Goal: Information Seeking & Learning: Learn about a topic

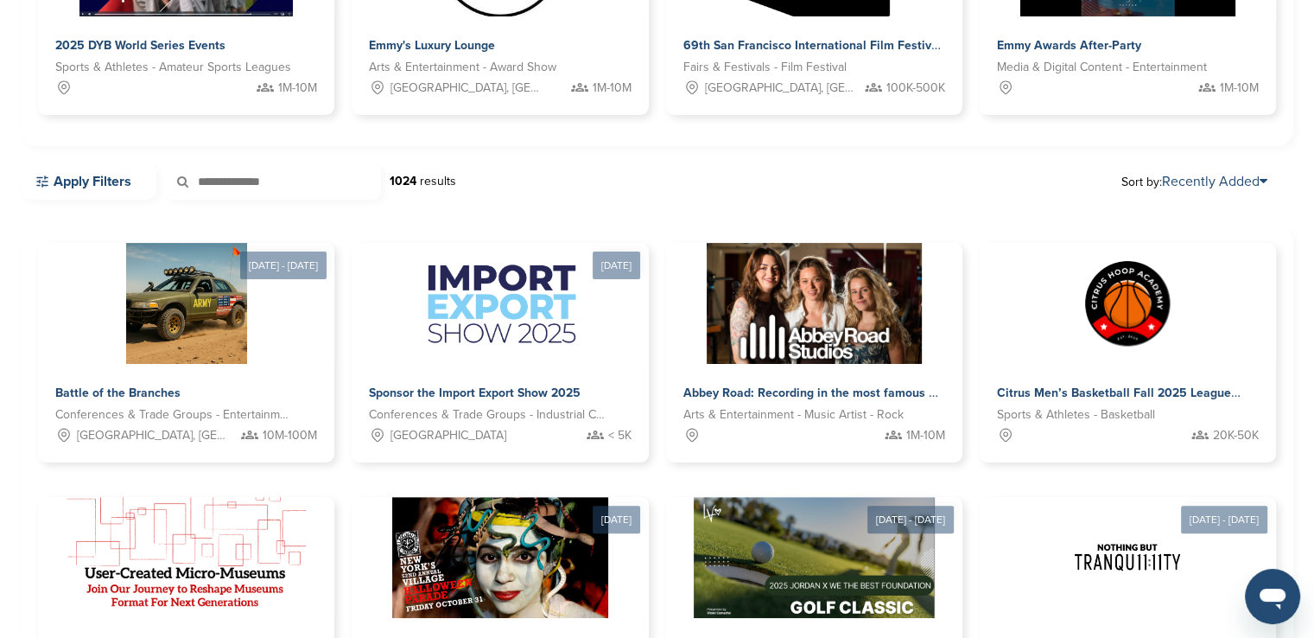
scroll to position [432, 0]
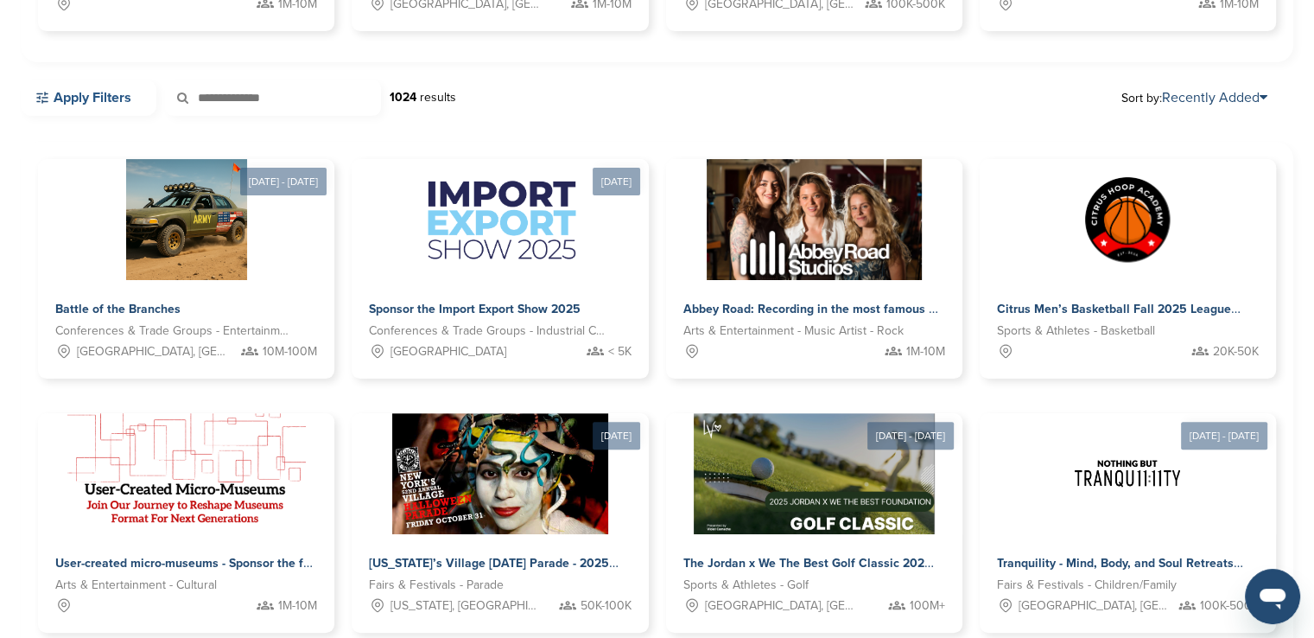
click at [96, 105] on link "Apply Filters" at bounding box center [89, 98] width 136 height 36
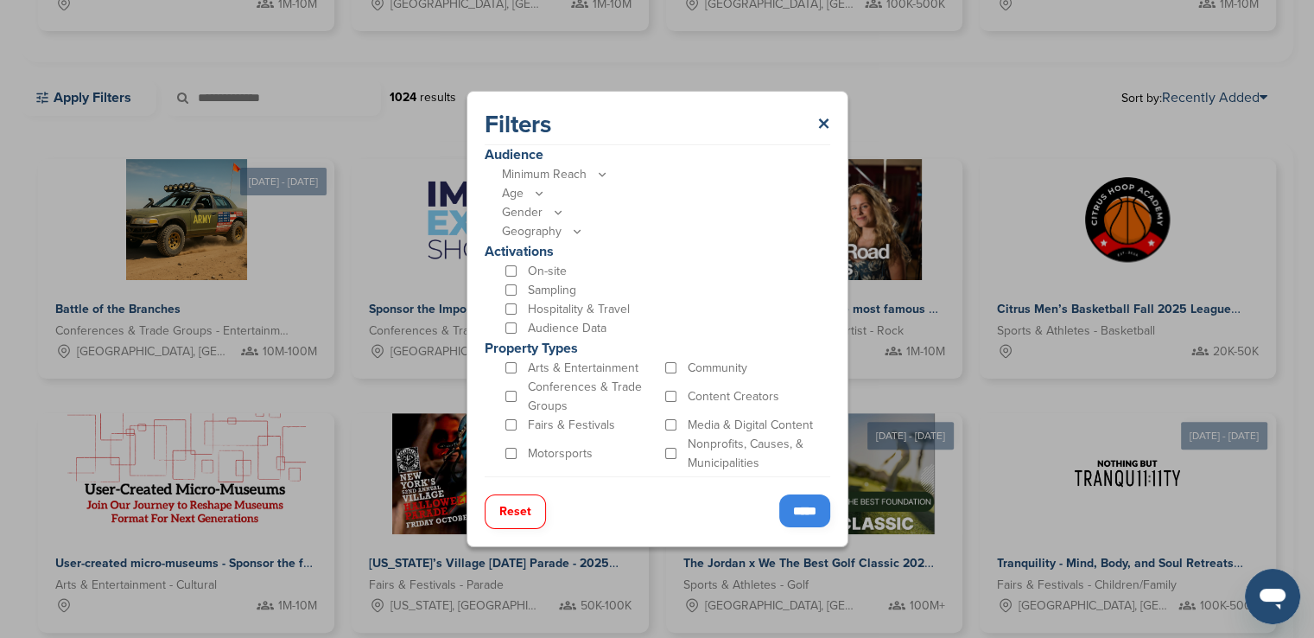
scroll to position [475, 0]
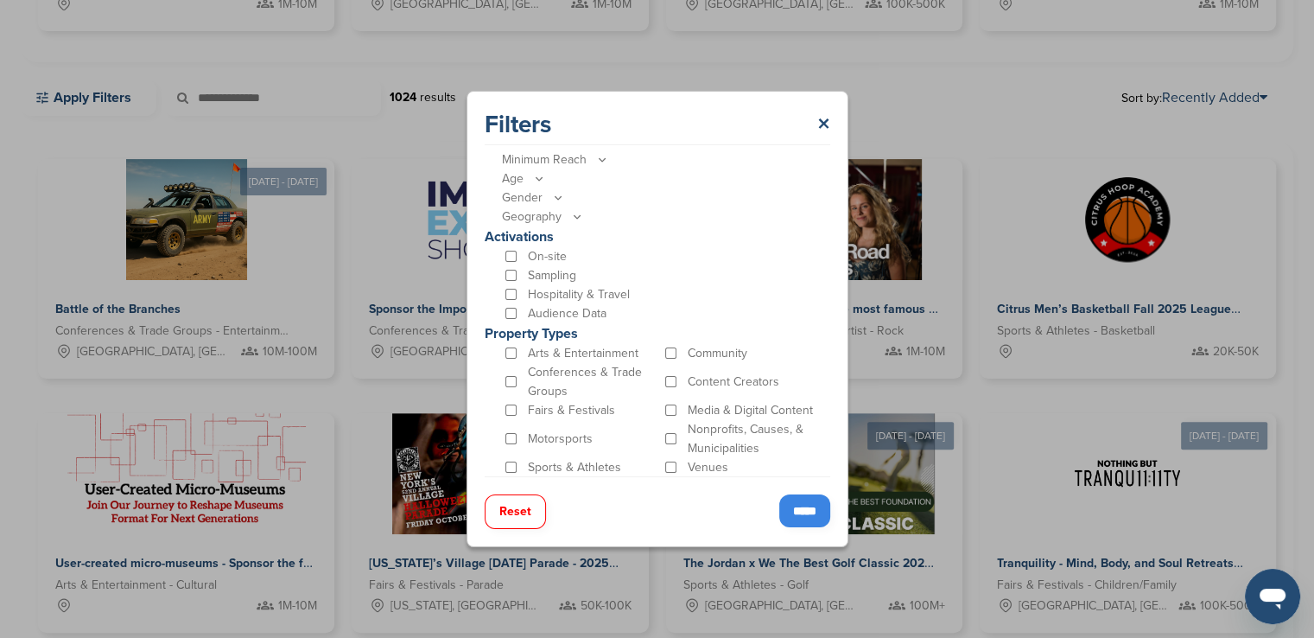
click at [780, 509] on input "*****" at bounding box center [805, 510] width 51 height 33
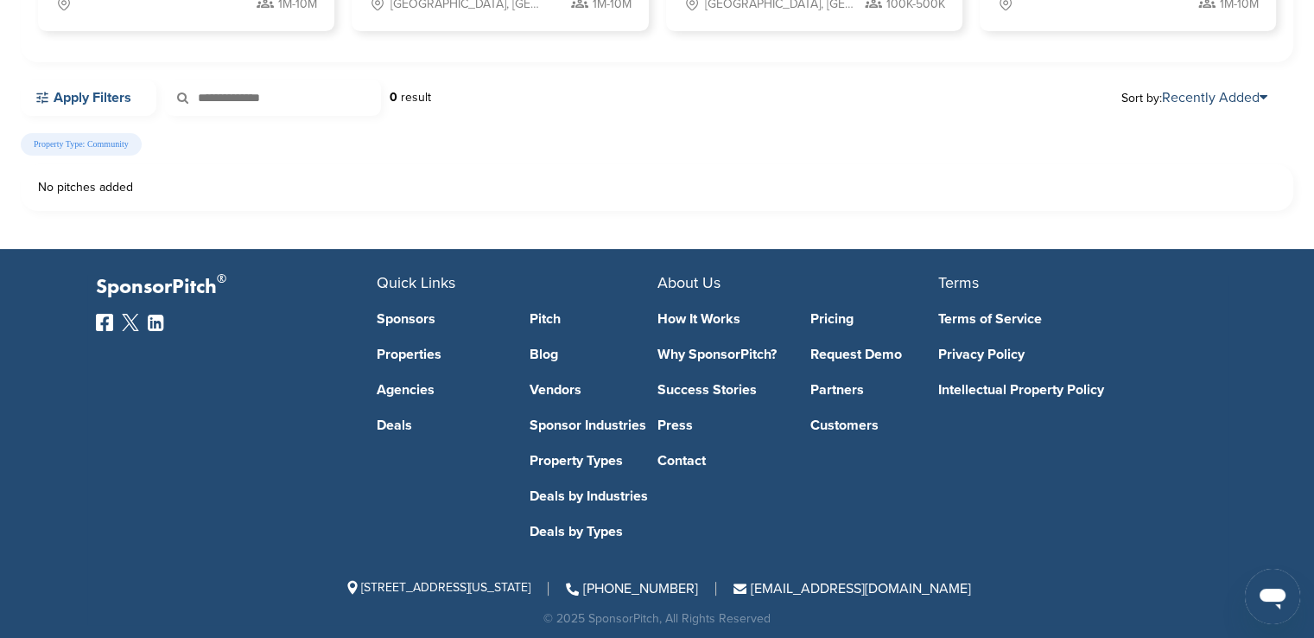
click at [125, 97] on link "Apply Filters" at bounding box center [89, 98] width 136 height 36
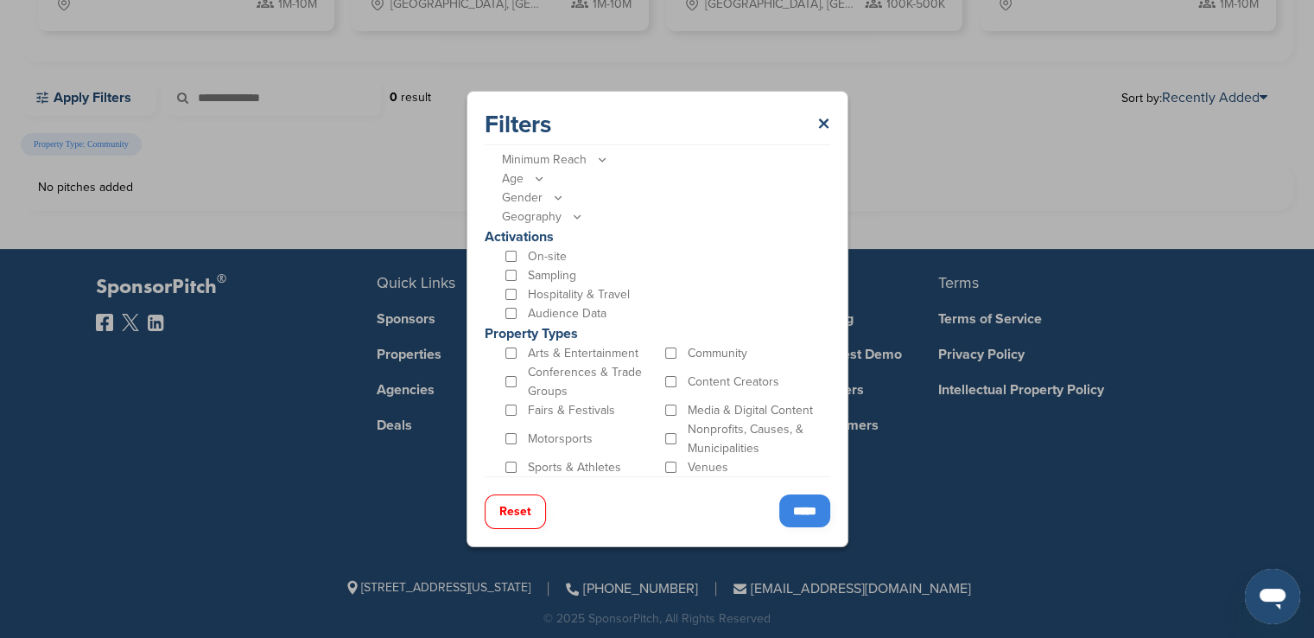
click at [696, 357] on p "Community" at bounding box center [718, 353] width 60 height 19
click at [608, 351] on p "Arts & Entertainment" at bounding box center [583, 353] width 111 height 19
click at [519, 380] on div "Conferences & Trade Groups" at bounding box center [582, 382] width 160 height 38
click at [802, 500] on input "*****" at bounding box center [805, 510] width 51 height 33
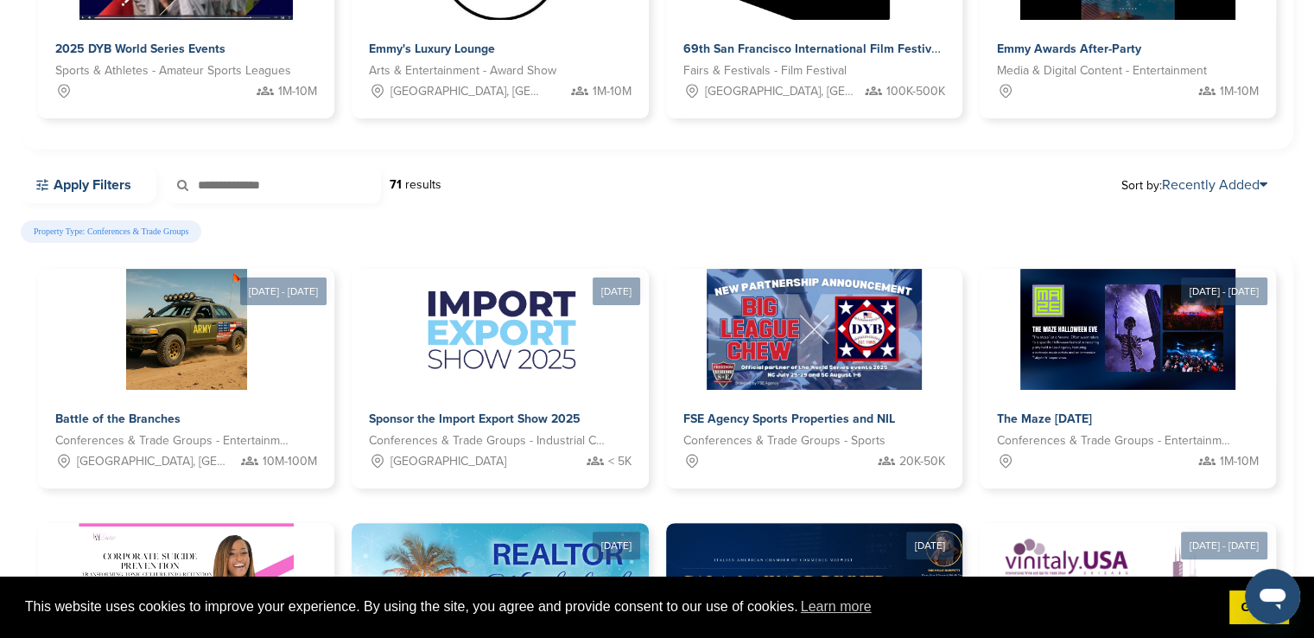
scroll to position [346, 0]
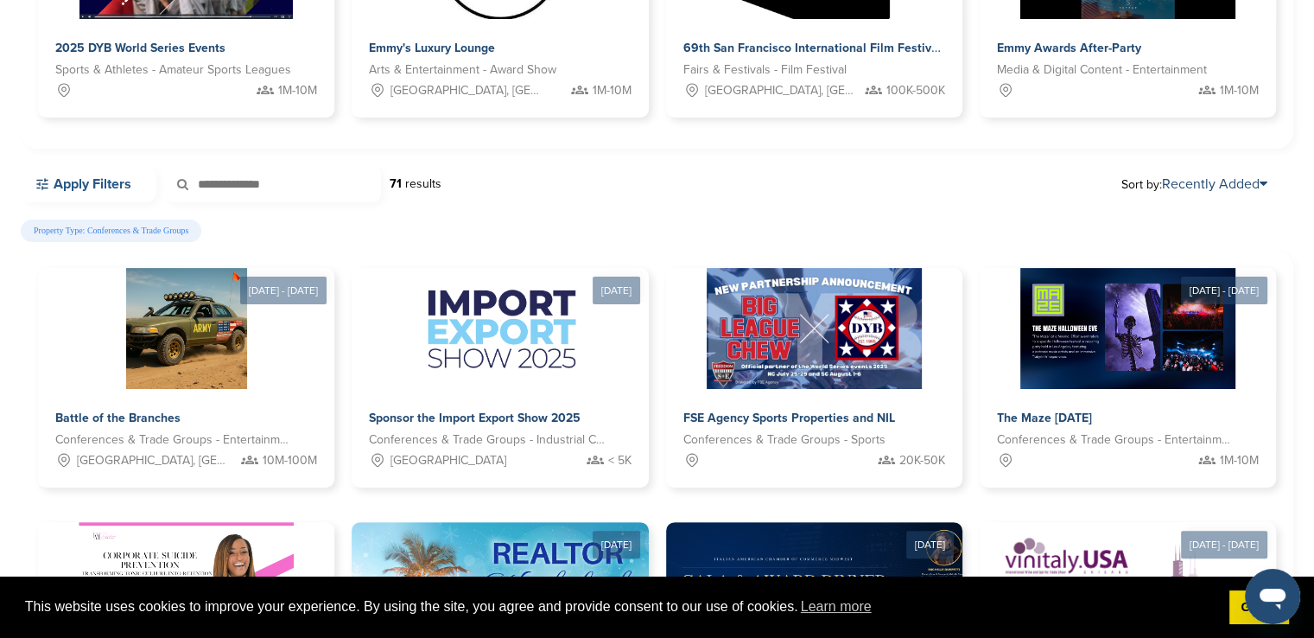
click at [58, 177] on link "Apply Filters" at bounding box center [89, 184] width 136 height 36
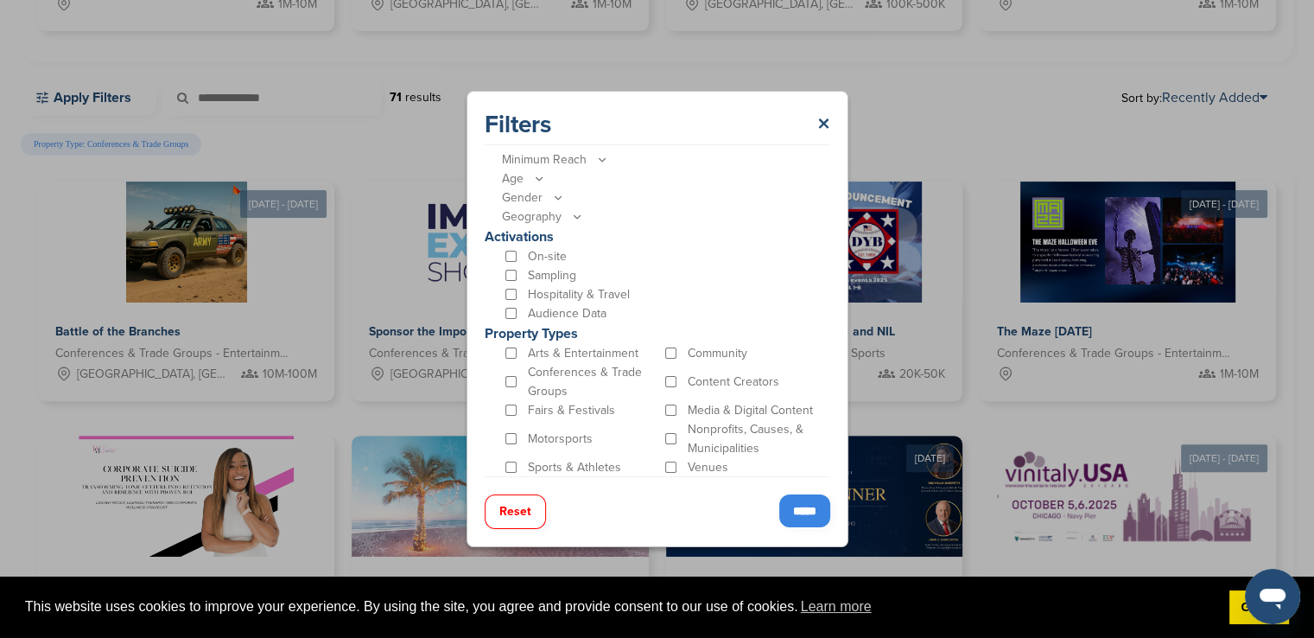
scroll to position [475, 0]
click at [792, 514] on input "*****" at bounding box center [805, 510] width 51 height 33
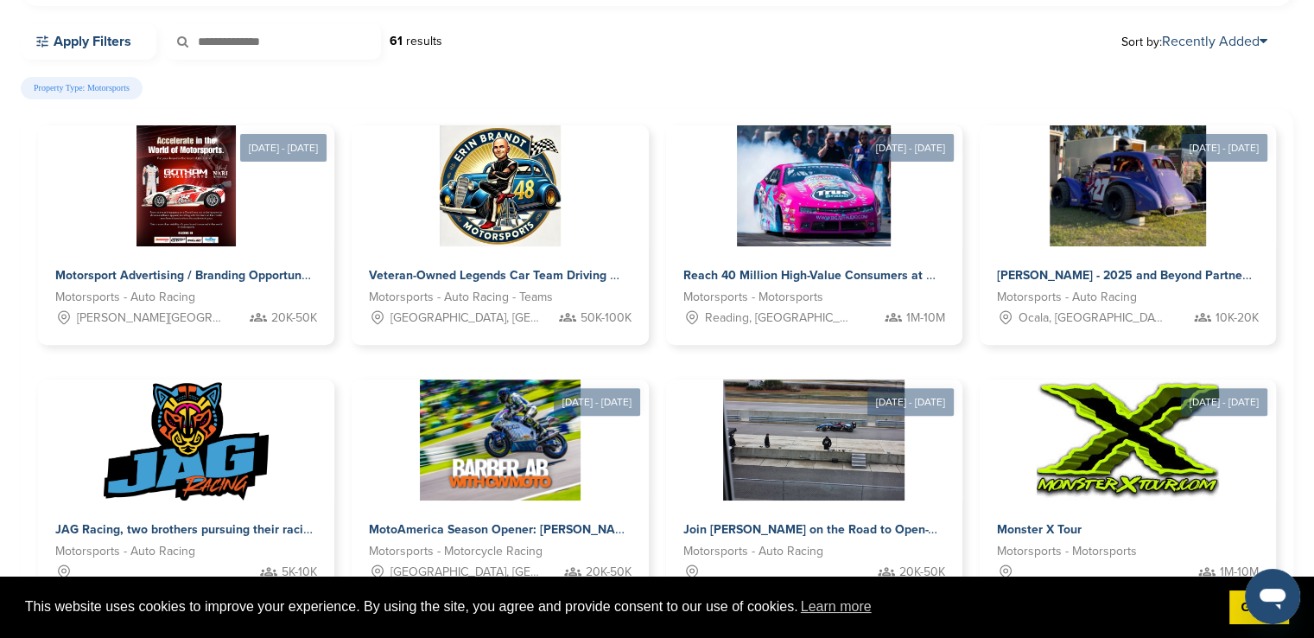
scroll to position [519, 0]
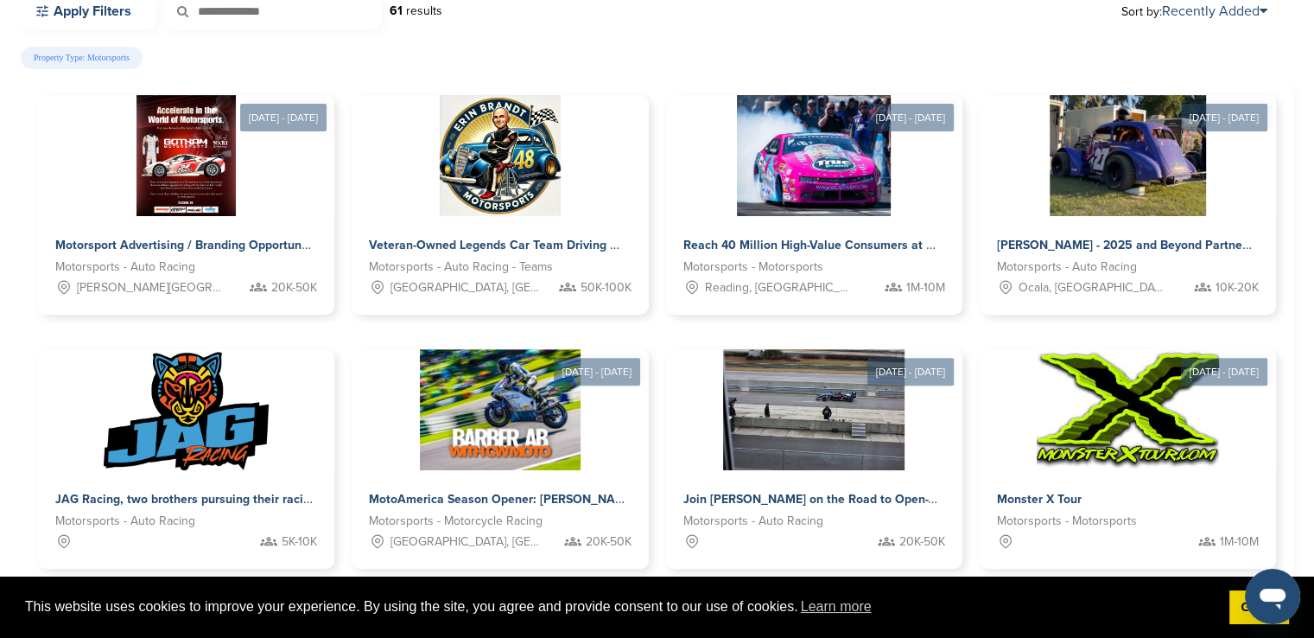
drag, startPoint x: 1279, startPoint y: 318, endPoint x: 1288, endPoint y: 304, distance: 16.3
click at [1288, 304] on div "Sep 03 - Nov 24, 2025 Motorsport Advertising / Branding Opportunity Motorsports…" at bounding box center [657, 494] width 1273 height 832
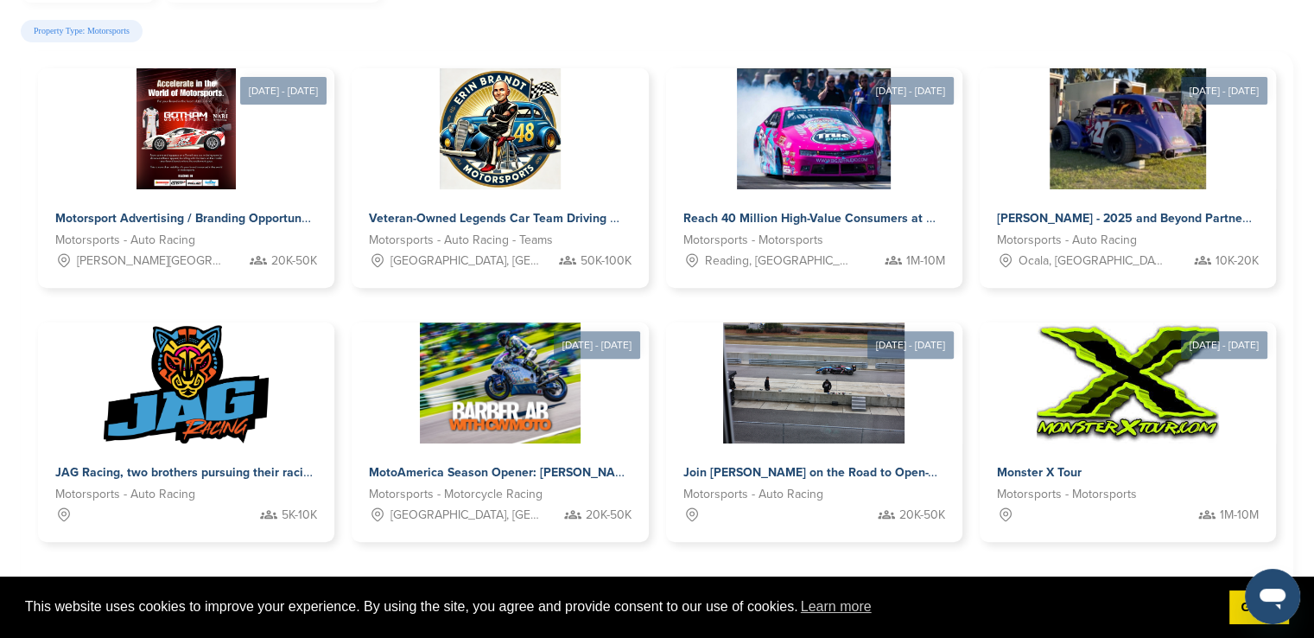
scroll to position [539, 0]
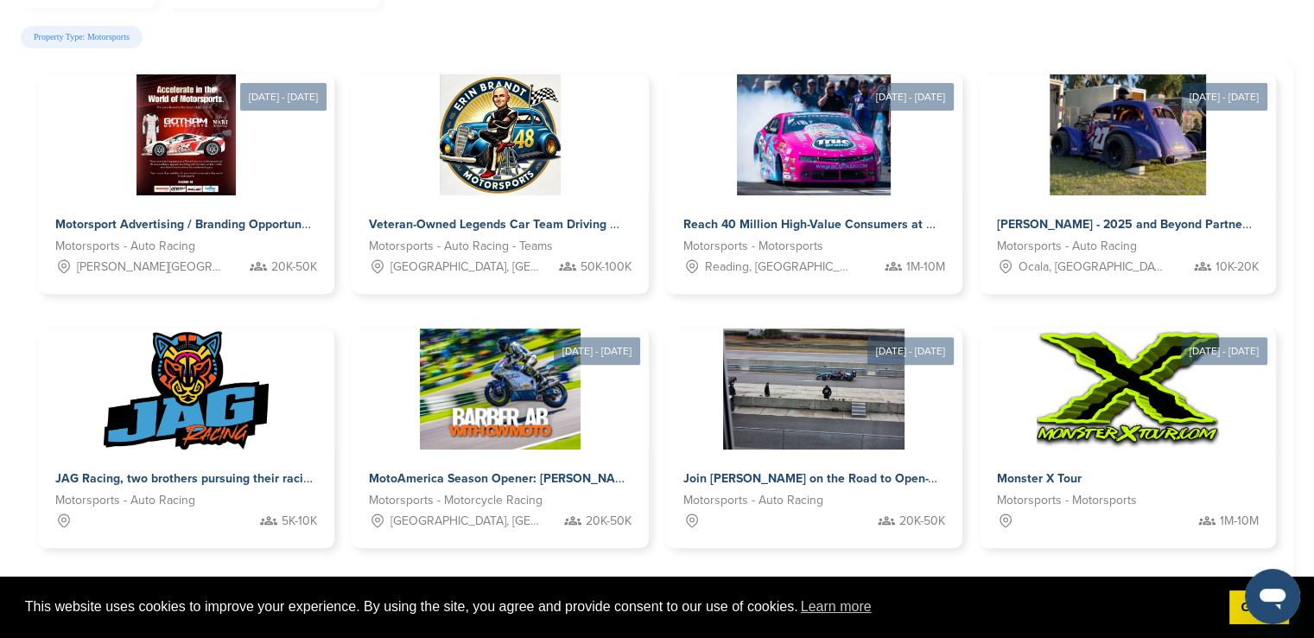
drag, startPoint x: 149, startPoint y: 227, endPoint x: 0, endPoint y: 271, distance: 155.0
click at [0, 271] on div "Welcome to the Pitch Board By spending a few minutes posting your event or oppo…" at bounding box center [657, 221] width 1314 height 1411
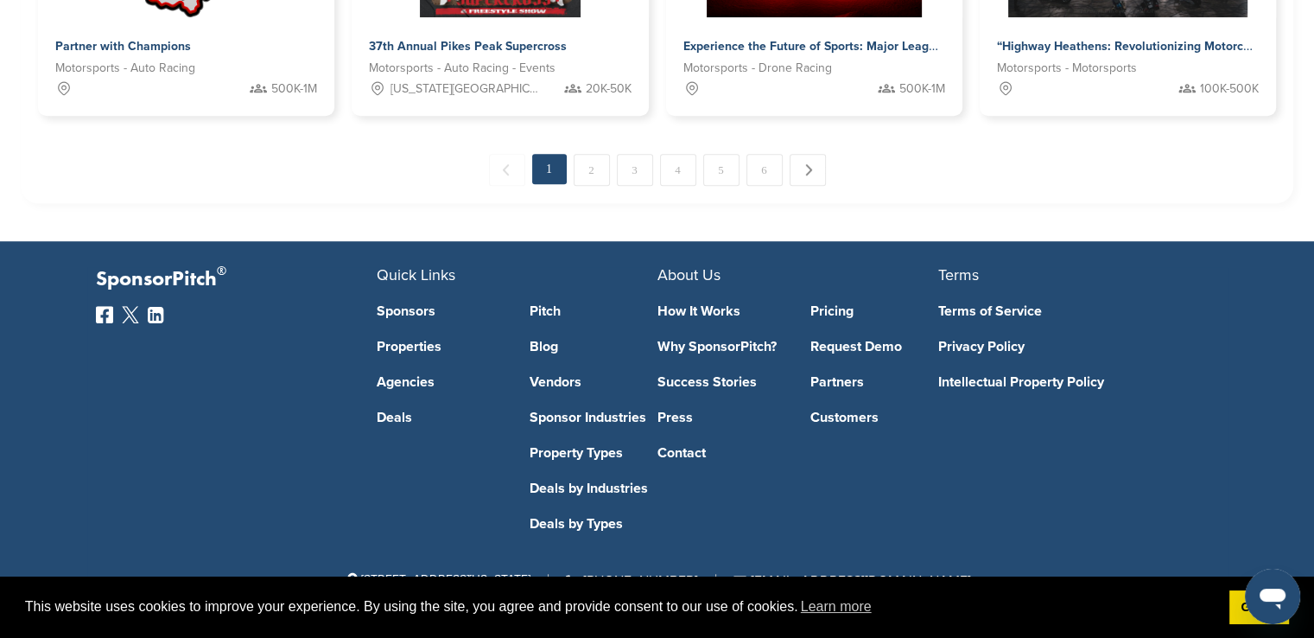
scroll to position [1226, 0]
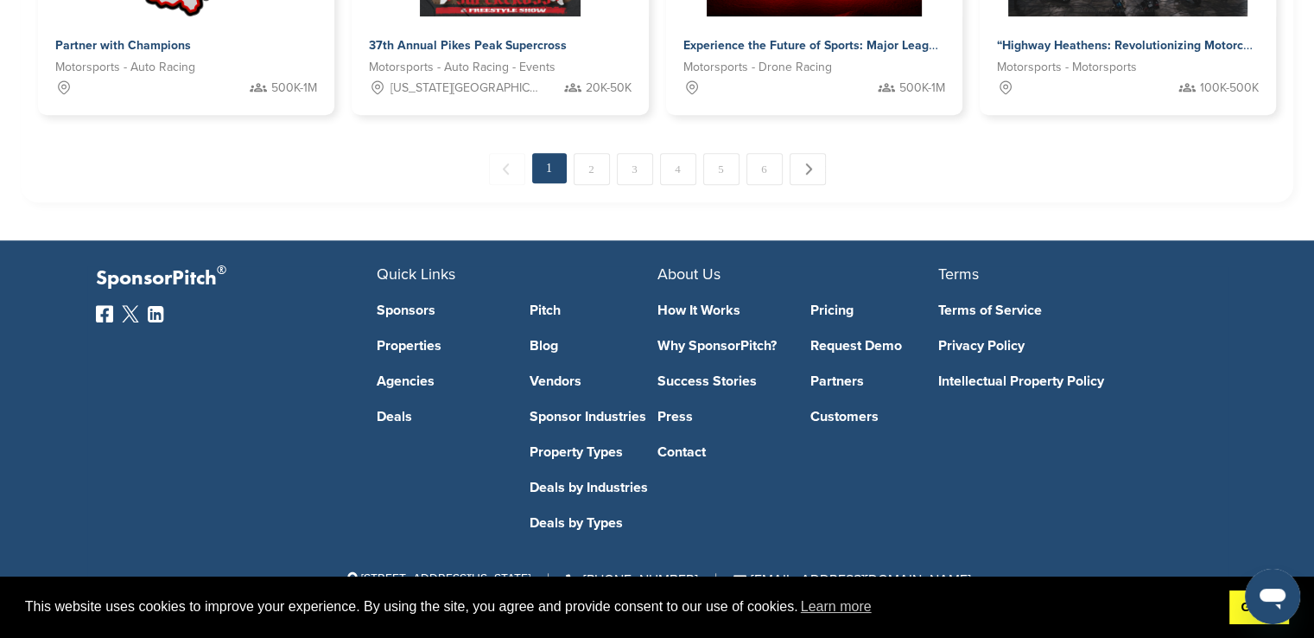
click at [1232, 613] on link "Got it!" at bounding box center [1260, 607] width 60 height 35
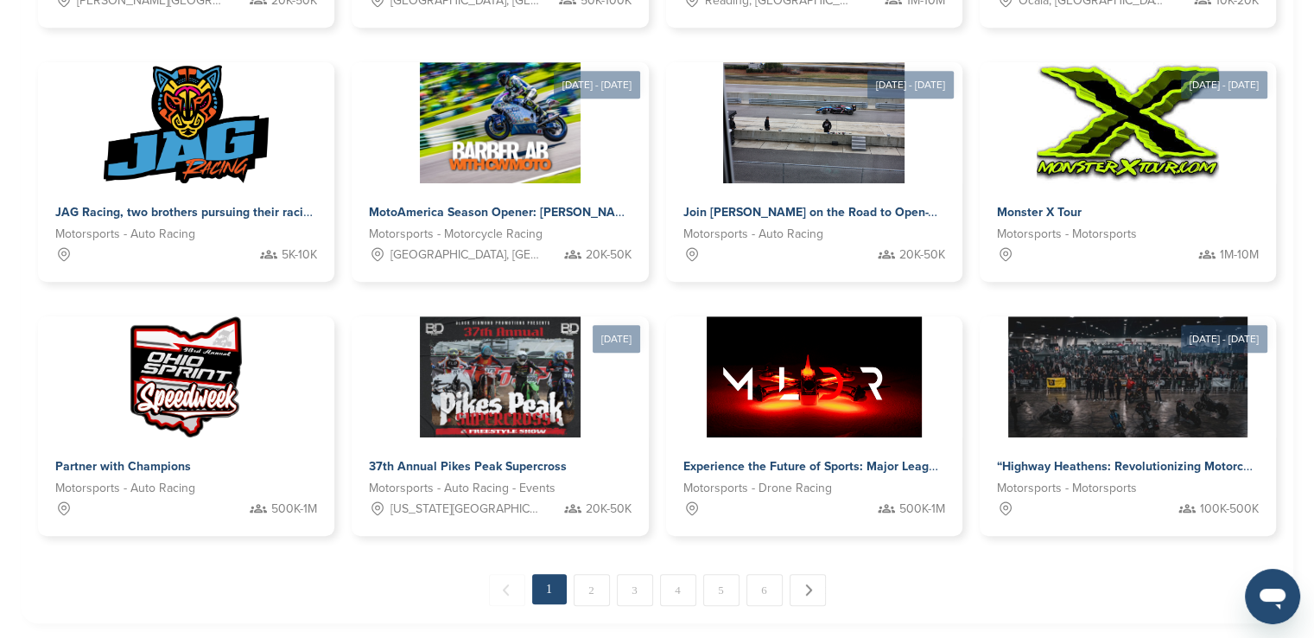
scroll to position [878, 0]
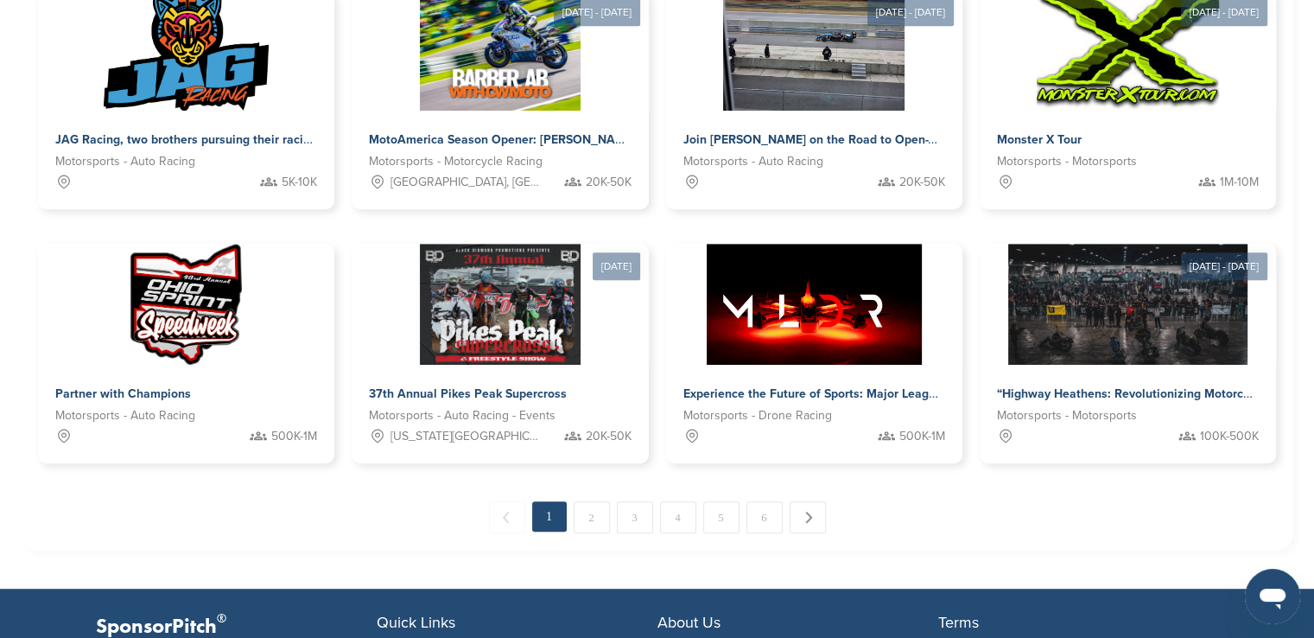
click at [875, 507] on div "← Previous 1 2 3 4 5 6 Next →" at bounding box center [657, 517] width 1238 height 32
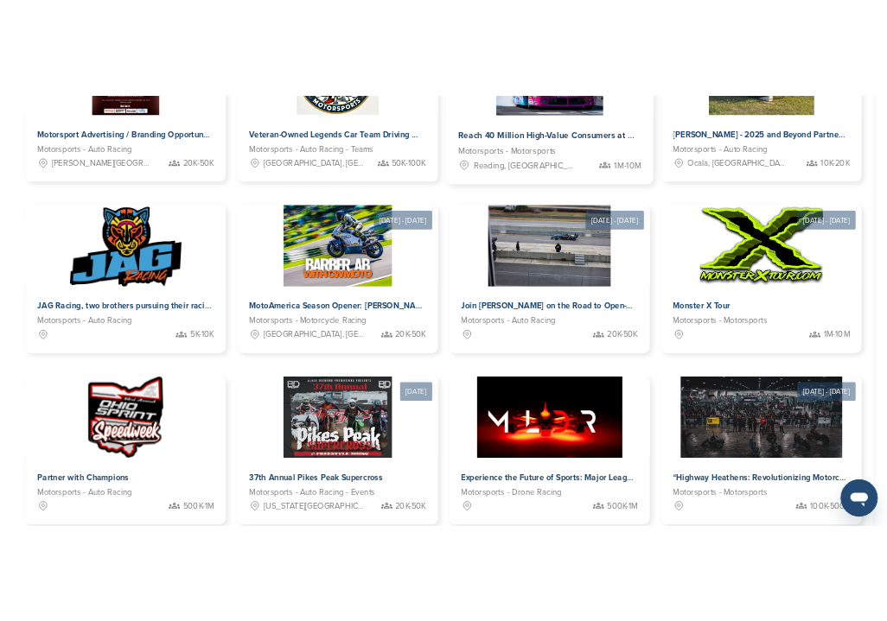
scroll to position [984, 0]
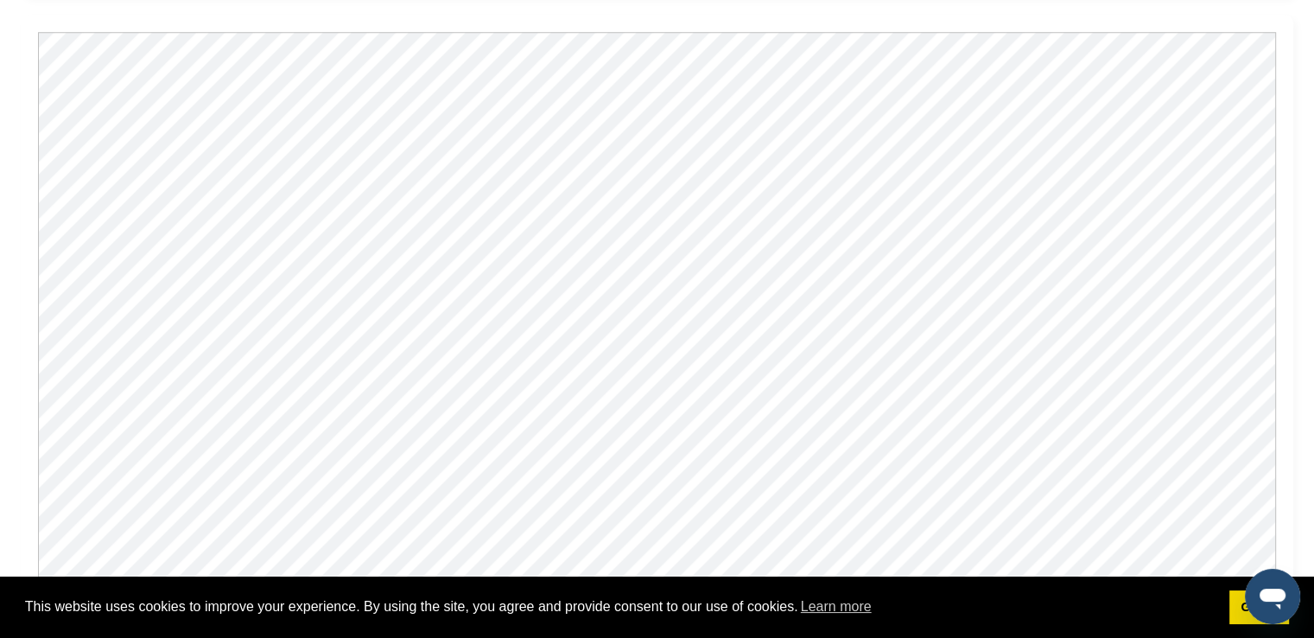
scroll to position [1612, 0]
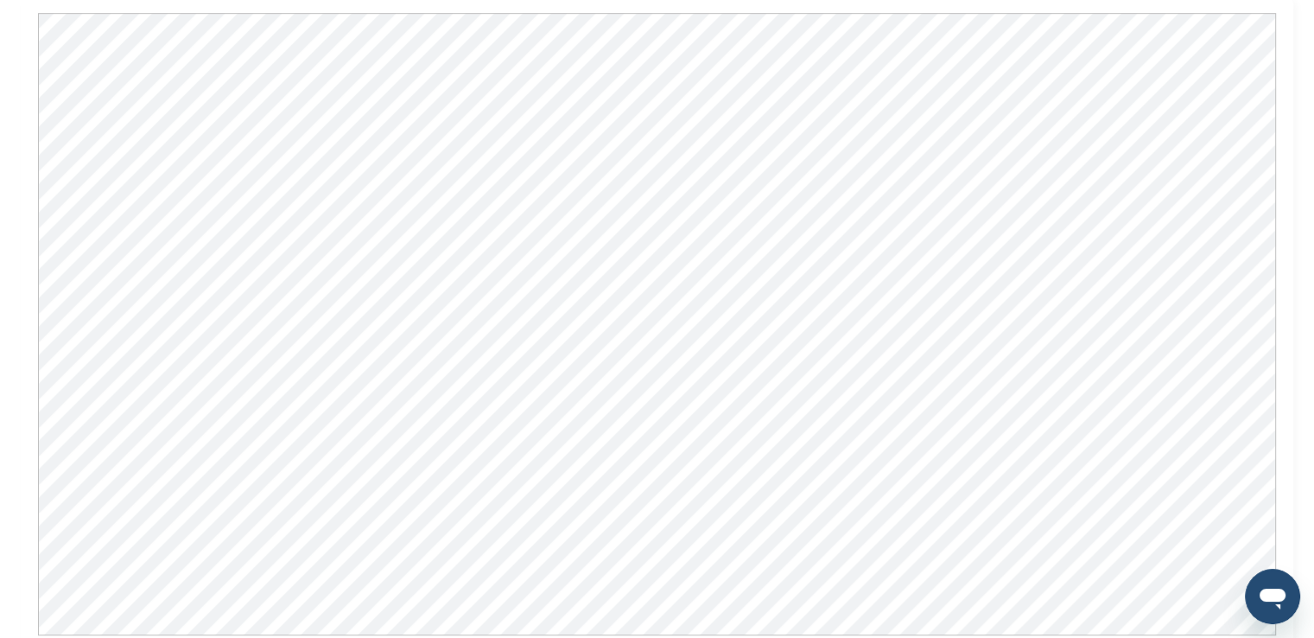
scroll to position [1121, 0]
click at [1296, 158] on div "Join John Main on the Road to Open-Wheel Racing – Sponsorship Opportunities Ava…" at bounding box center [657, 261] width 1314 height 2654
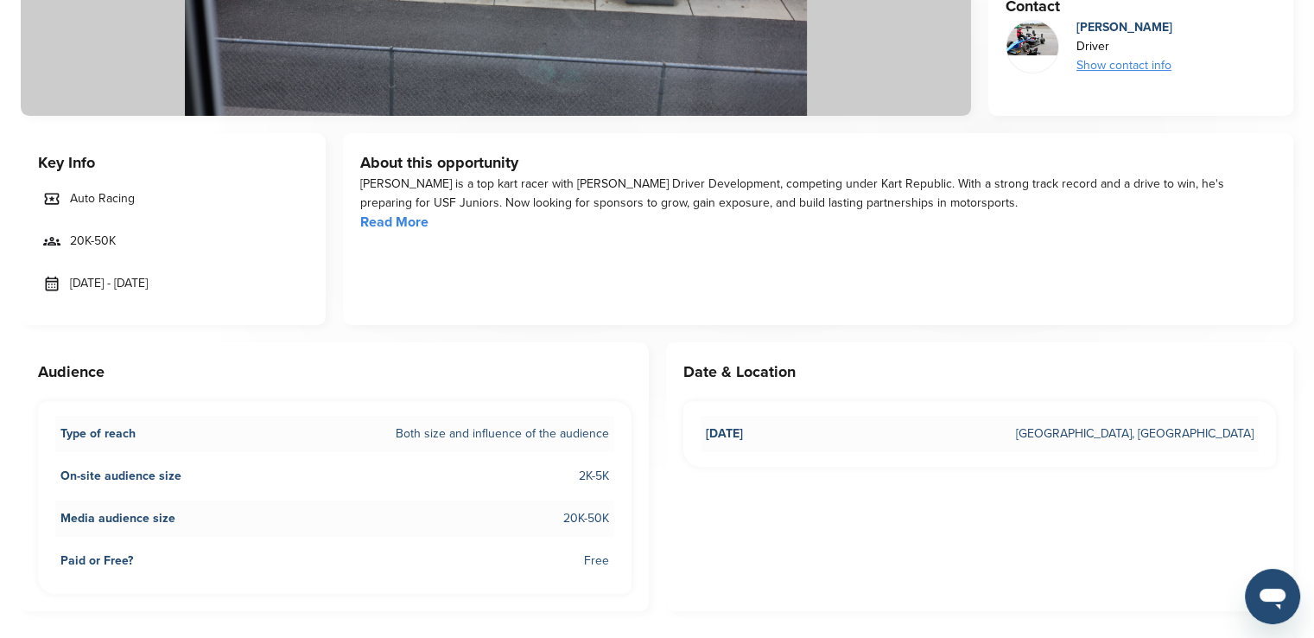
scroll to position [430, 0]
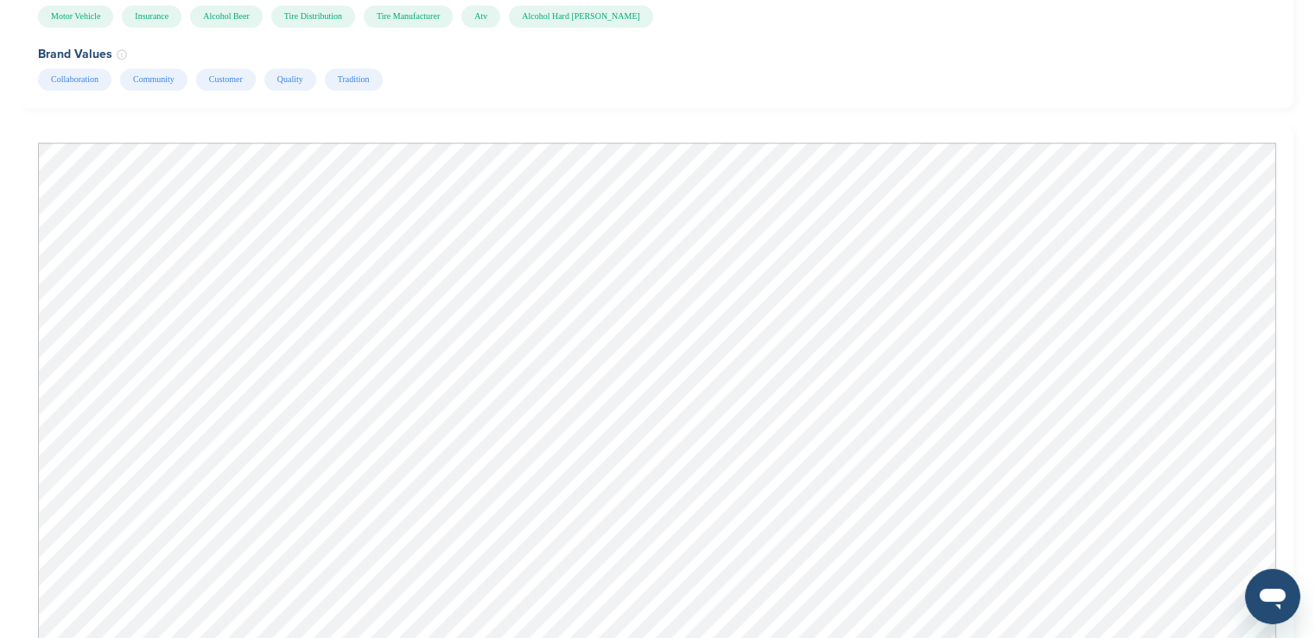
scroll to position [1469, 0]
